Goal: Task Accomplishment & Management: Use online tool/utility

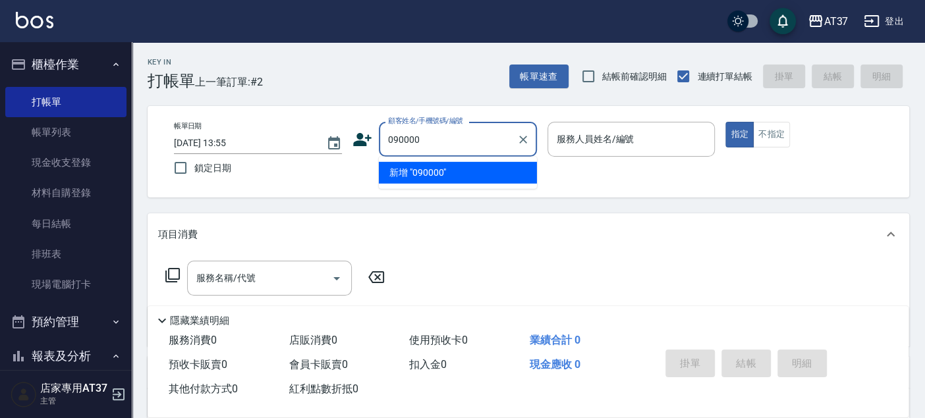
type input "090000"
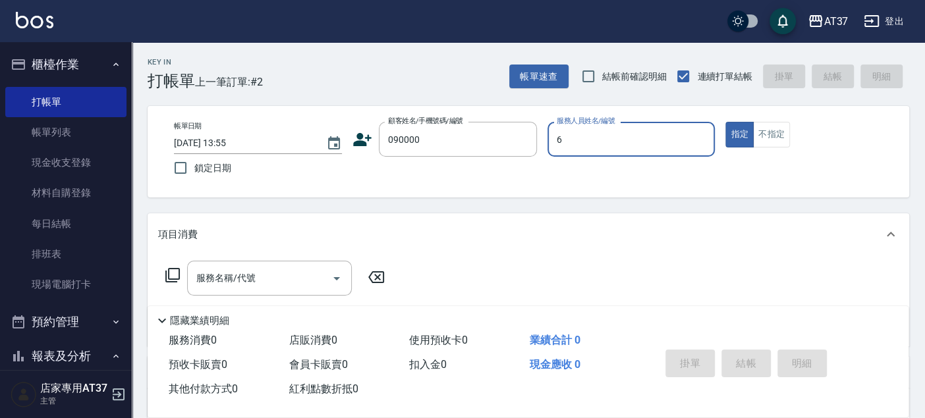
type input "6"
type button "true"
type input "Dolly-6"
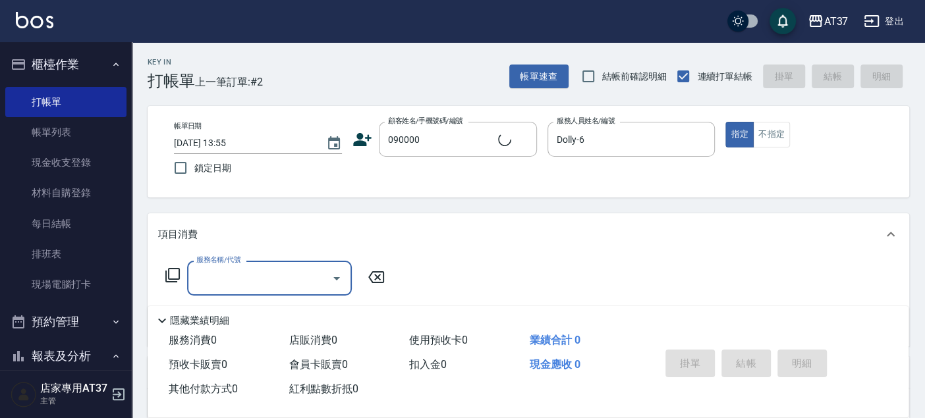
type input "新客人 姓名未設定/090000/null"
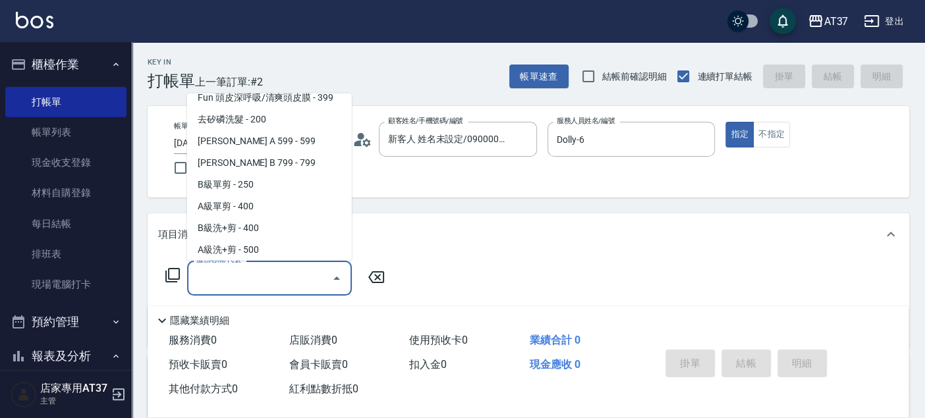
scroll to position [286, 0]
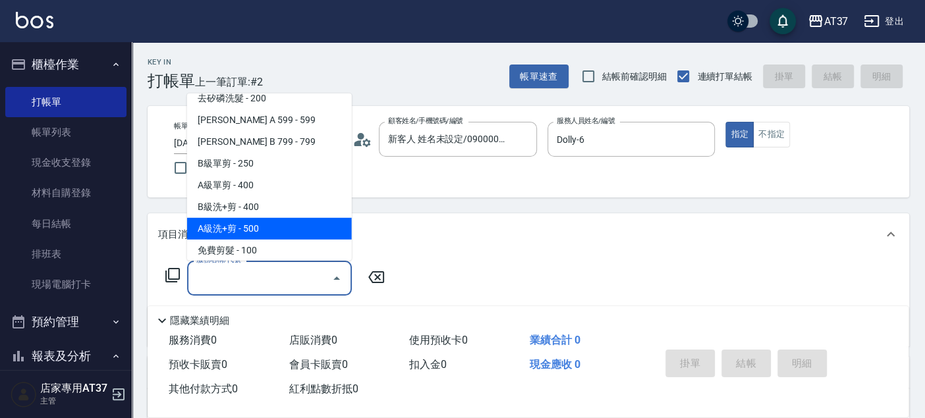
type input "A級洗+剪(204)"
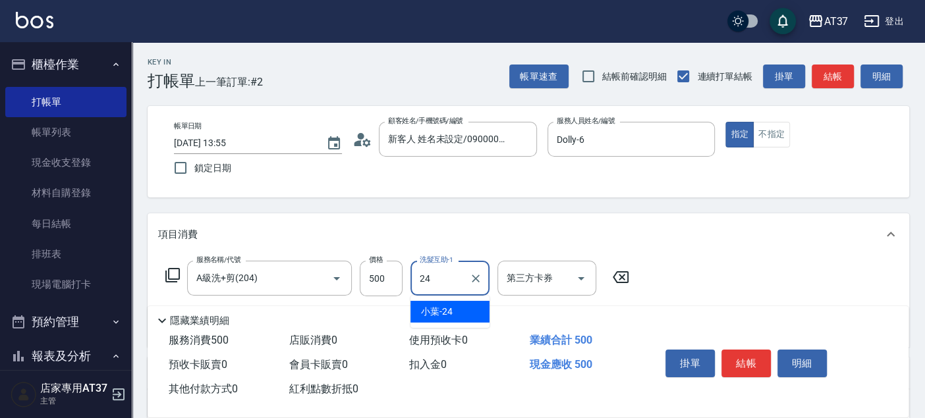
type input "小葉-24"
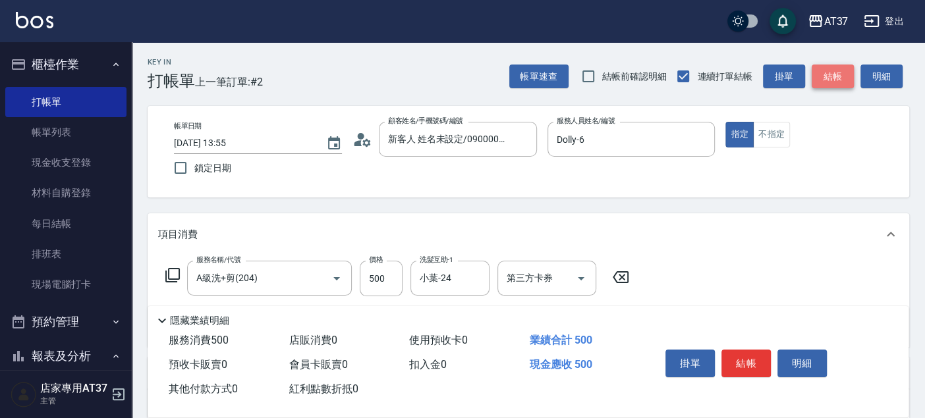
click at [827, 80] on button "結帳" at bounding box center [832, 77] width 42 height 24
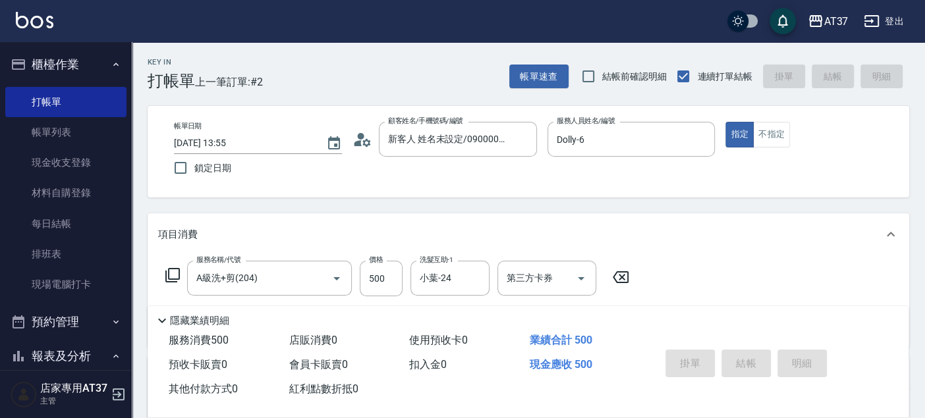
type input "[DATE] 14:31"
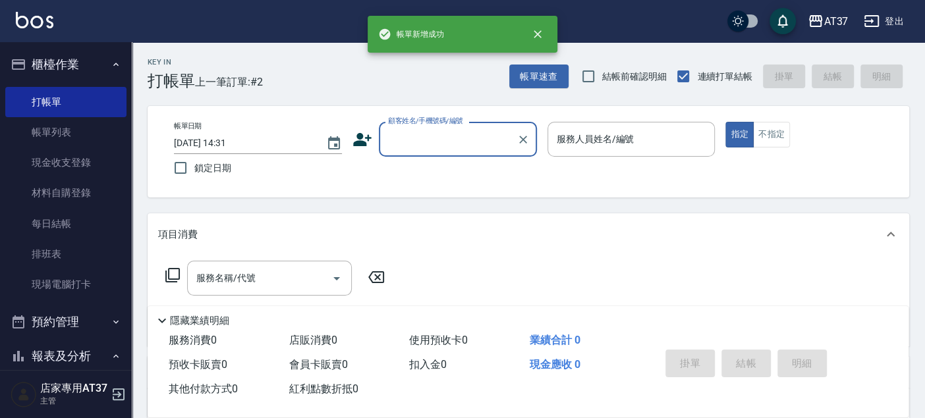
scroll to position [0, 0]
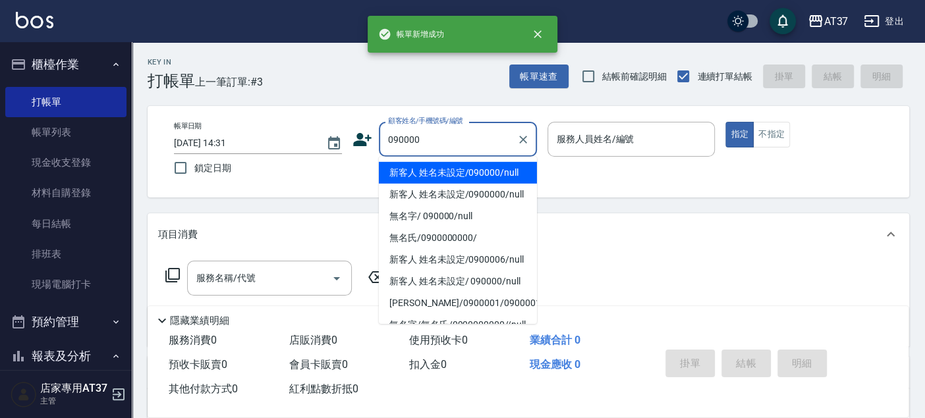
type input "新客人 姓名未設定/090000/null"
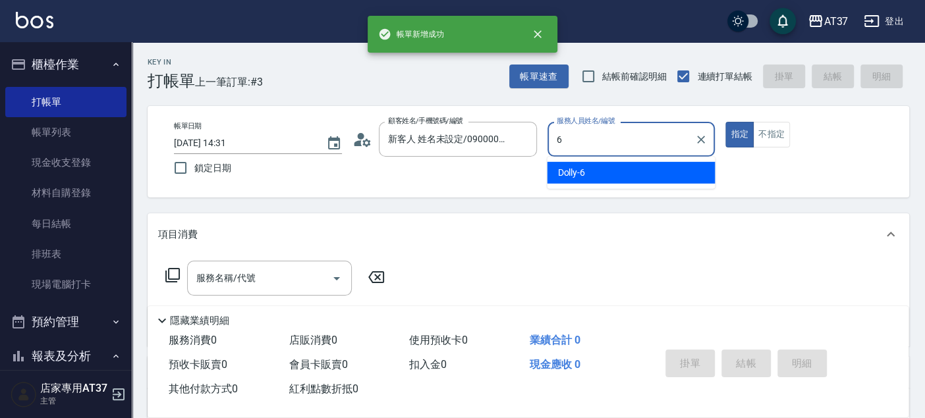
type input "Dolly-6"
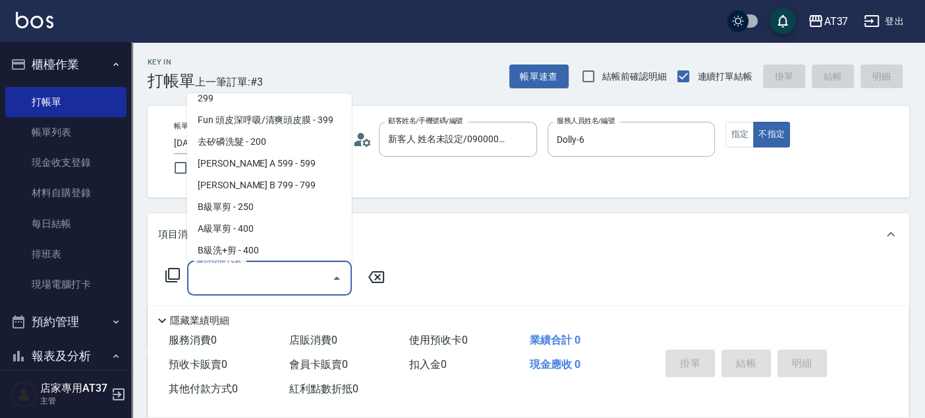
scroll to position [265, 0]
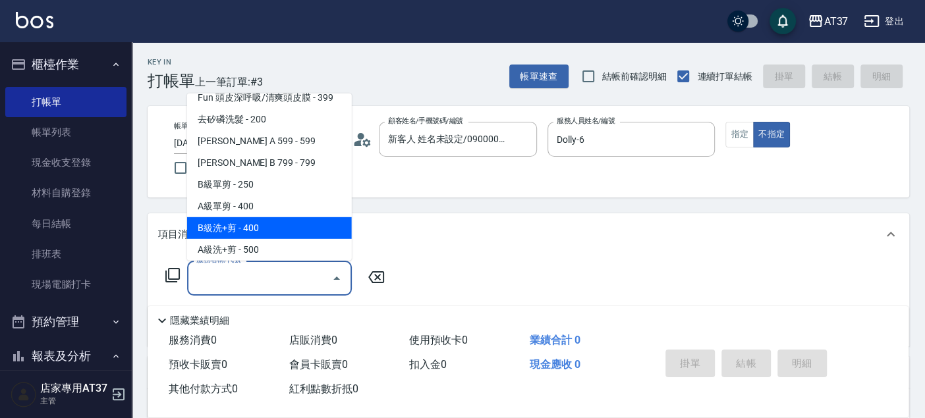
type input "B級洗+剪(203)"
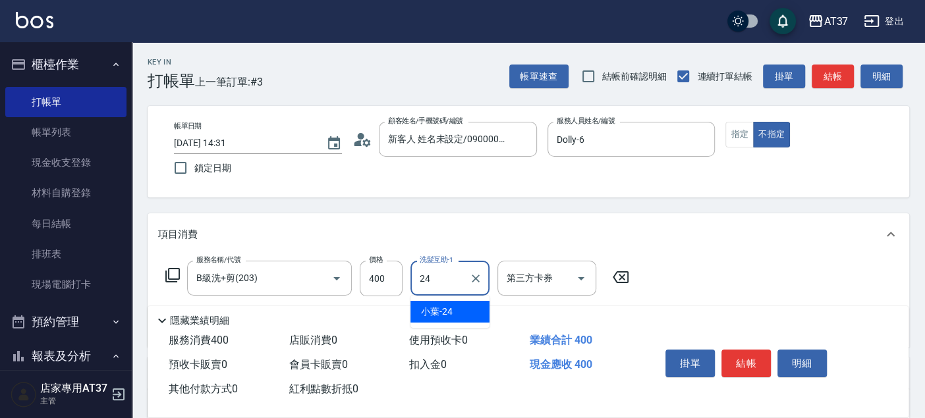
type input "小葉-24"
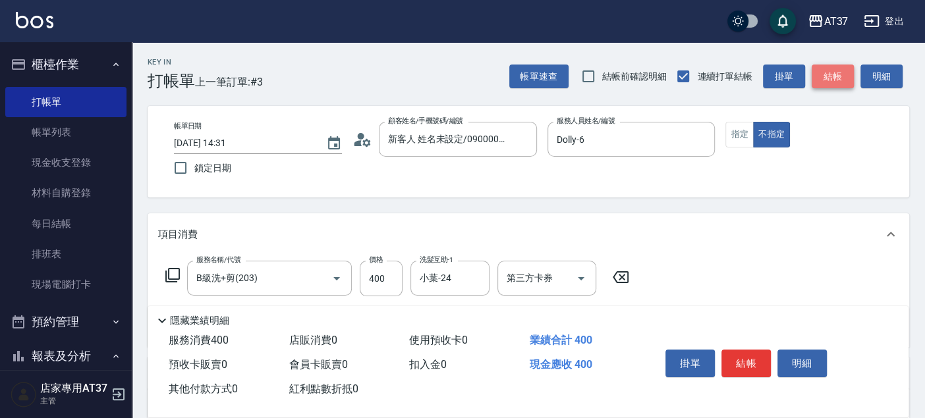
click at [831, 81] on button "結帳" at bounding box center [832, 77] width 42 height 24
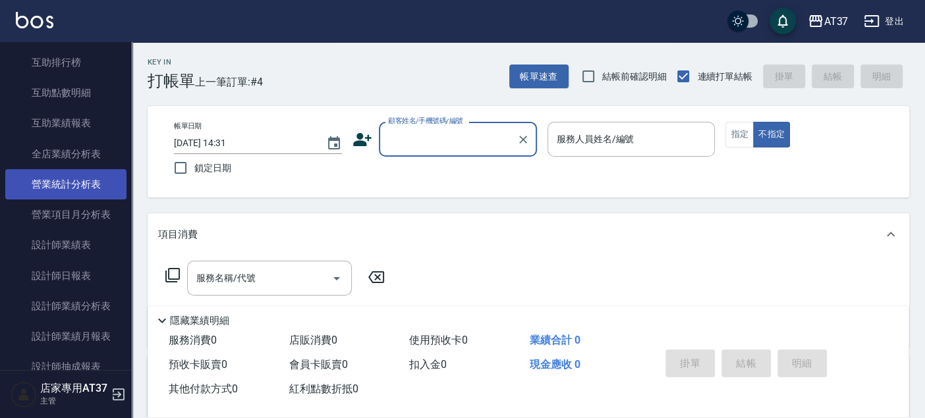
scroll to position [659, 0]
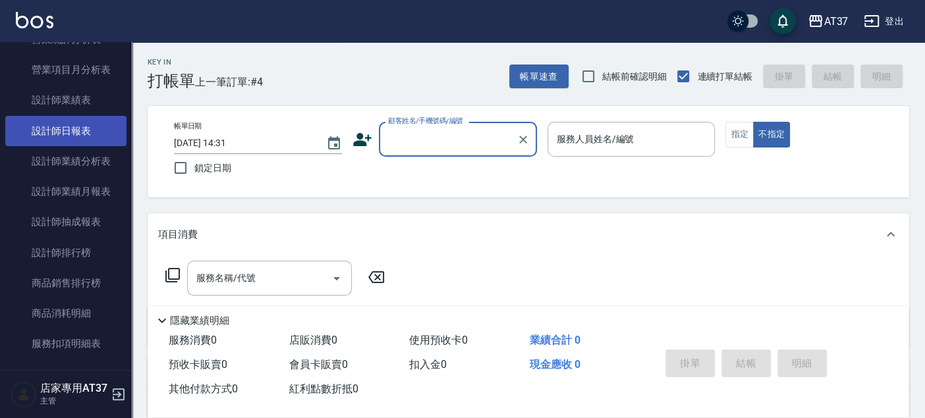
click at [100, 132] on link "設計師日報表" at bounding box center [65, 131] width 121 height 30
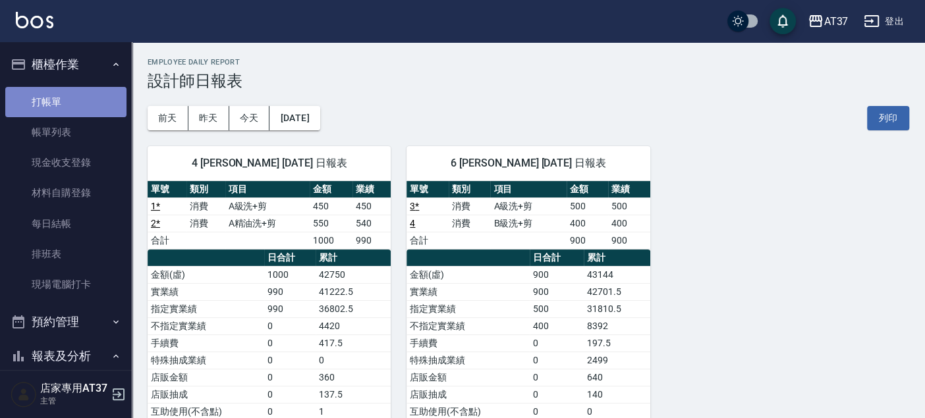
click at [68, 90] on link "打帳單" at bounding box center [65, 102] width 121 height 30
